Goal: Book appointment/travel/reservation

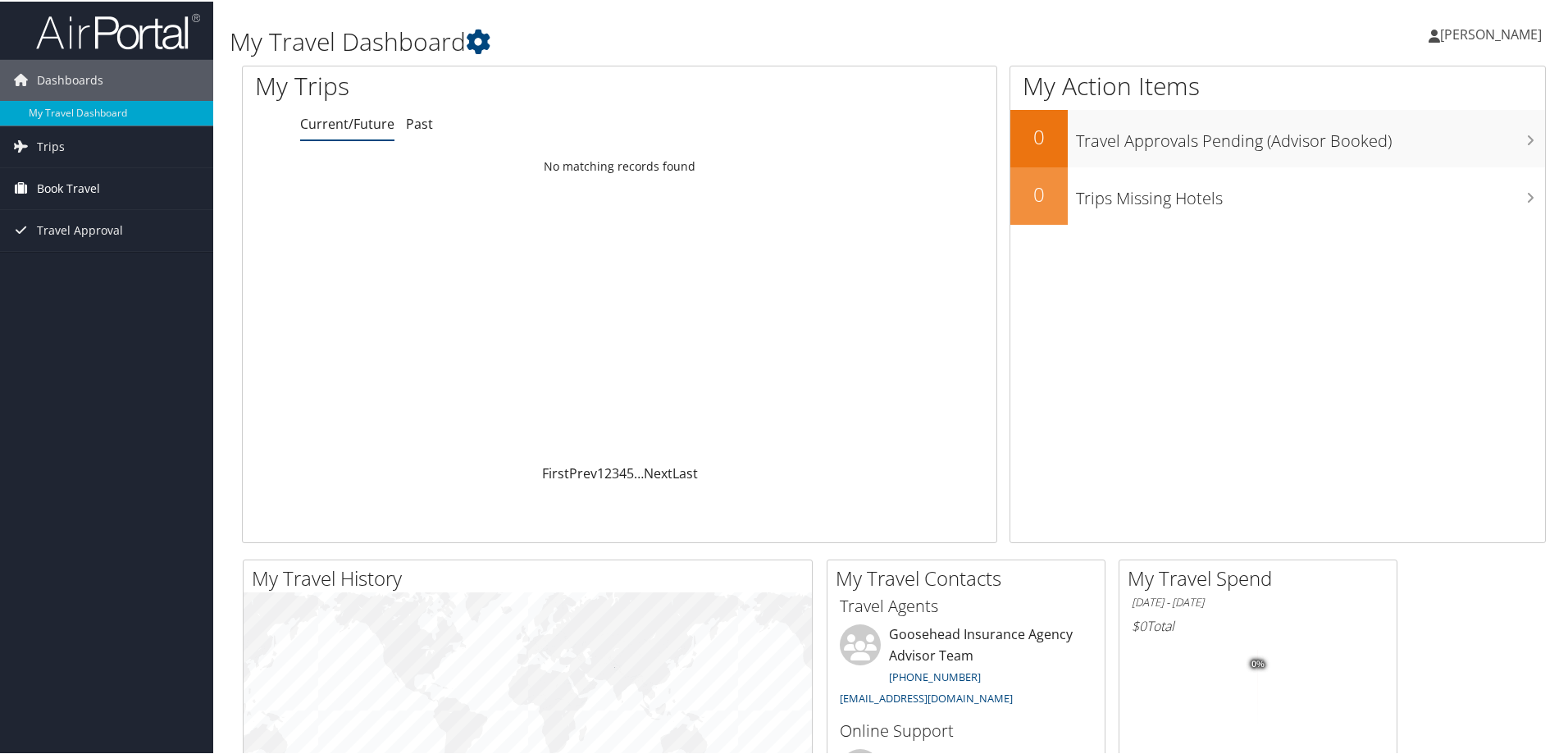
click at [65, 188] on span "Book Travel" at bounding box center [68, 187] width 63 height 41
click at [110, 269] on link "Book/Manage Online Trips" at bounding box center [106, 269] width 213 height 24
